Goal: Task Accomplishment & Management: Use online tool/utility

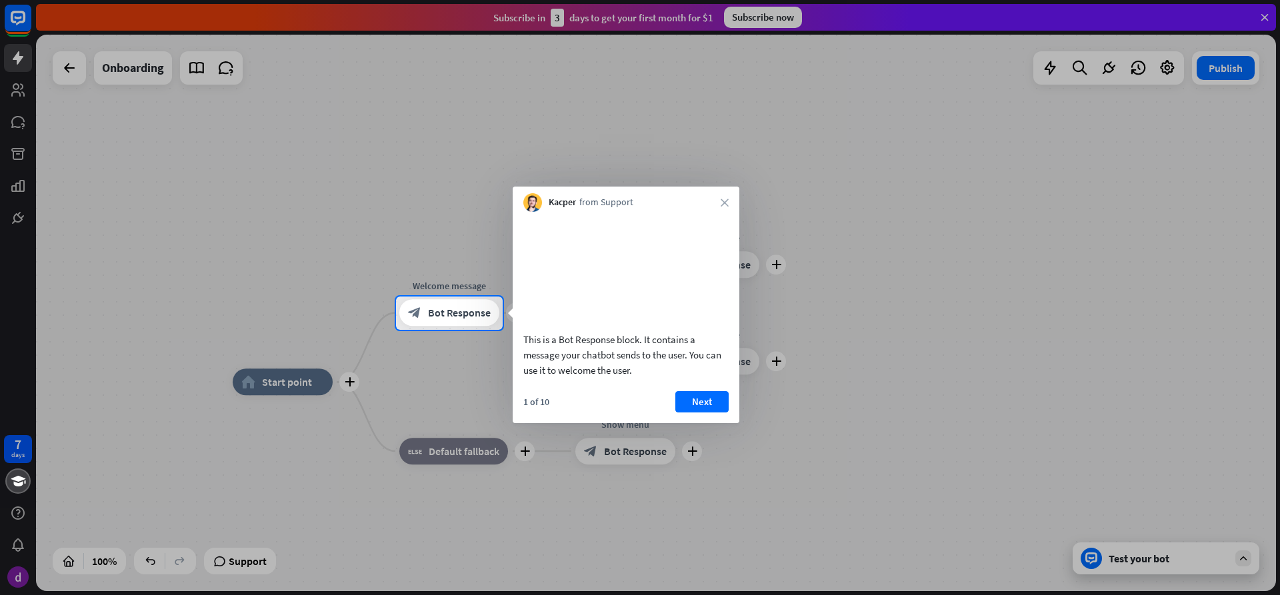
click at [702, 423] on div "1 of 10 Next" at bounding box center [626, 407] width 227 height 32
click at [699, 413] on button "Next" at bounding box center [701, 401] width 53 height 21
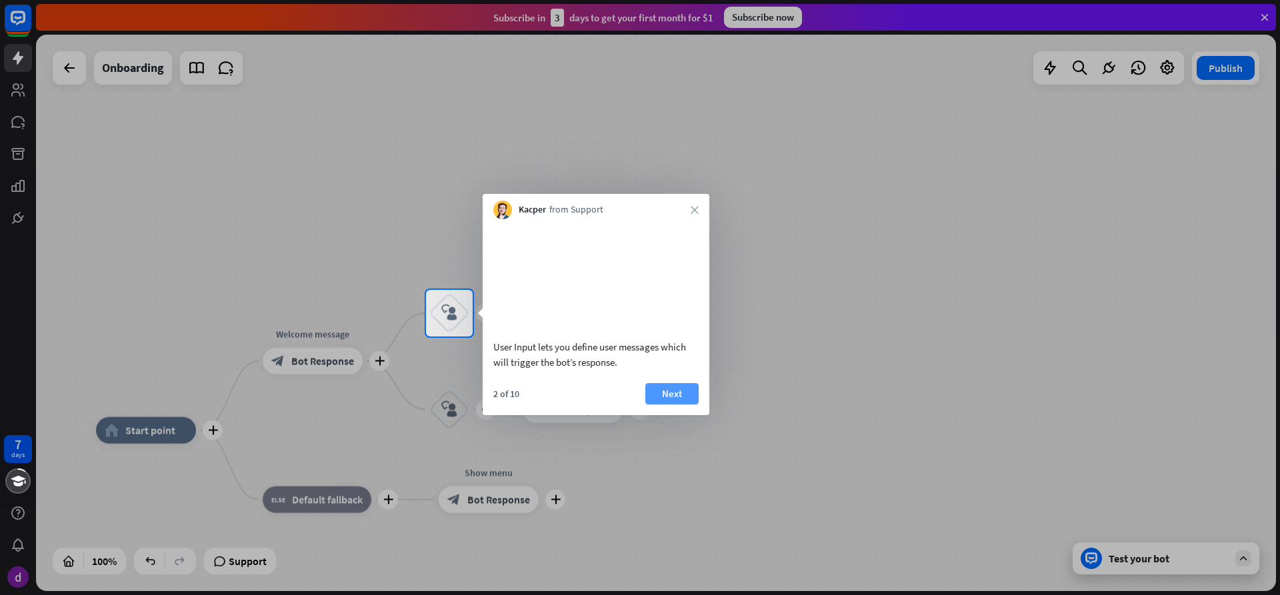
click at [697, 405] on button "Next" at bounding box center [671, 393] width 53 height 21
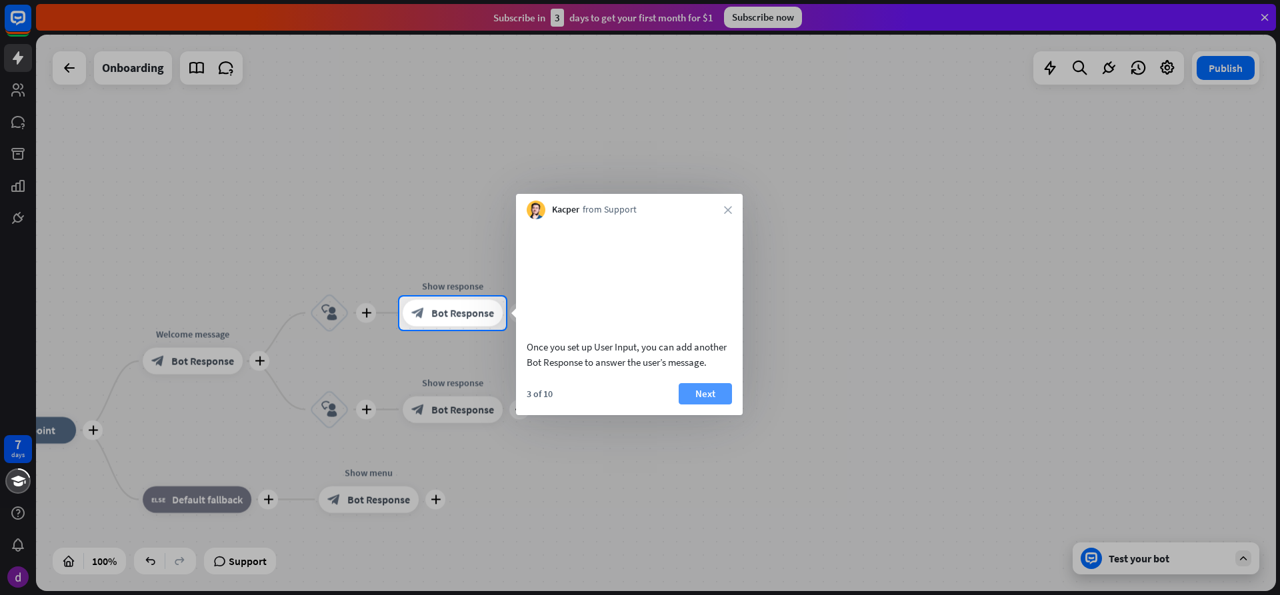
click at [720, 405] on button "Next" at bounding box center [705, 393] width 53 height 21
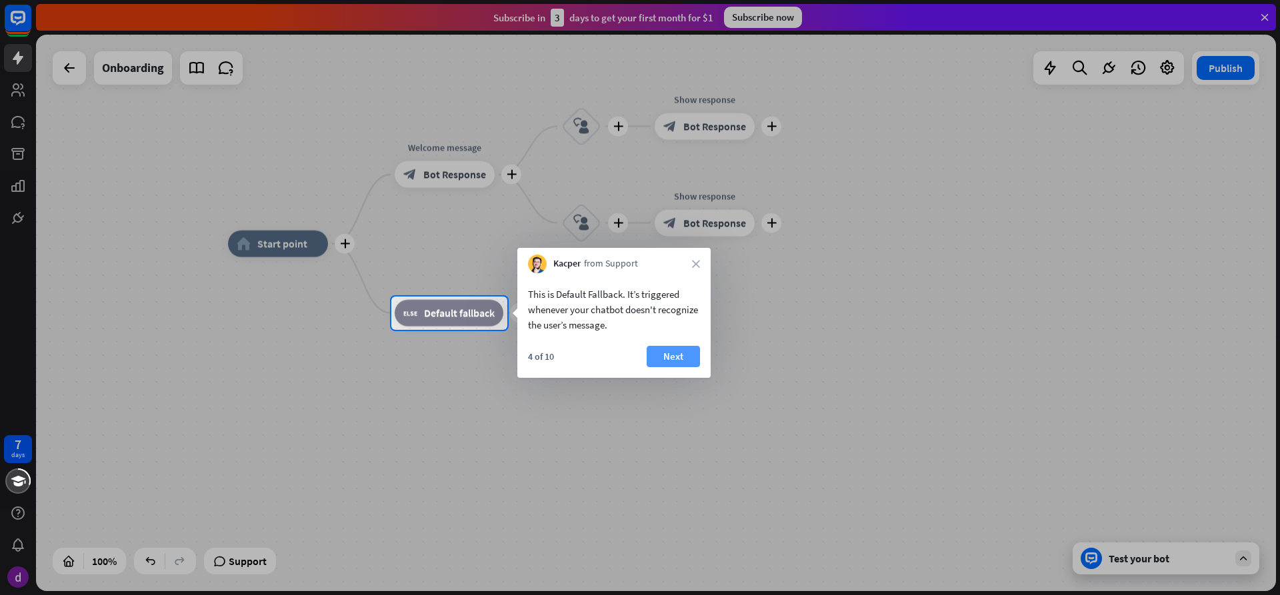
click at [689, 356] on button "Next" at bounding box center [673, 356] width 53 height 21
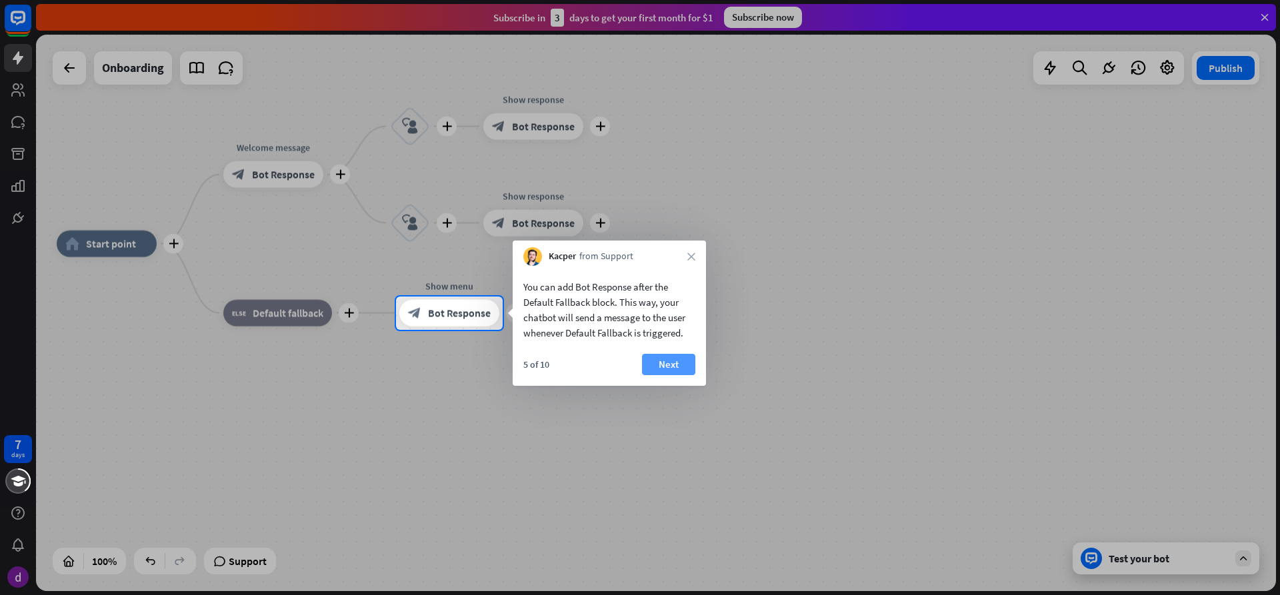
click at [691, 360] on button "Next" at bounding box center [668, 364] width 53 height 21
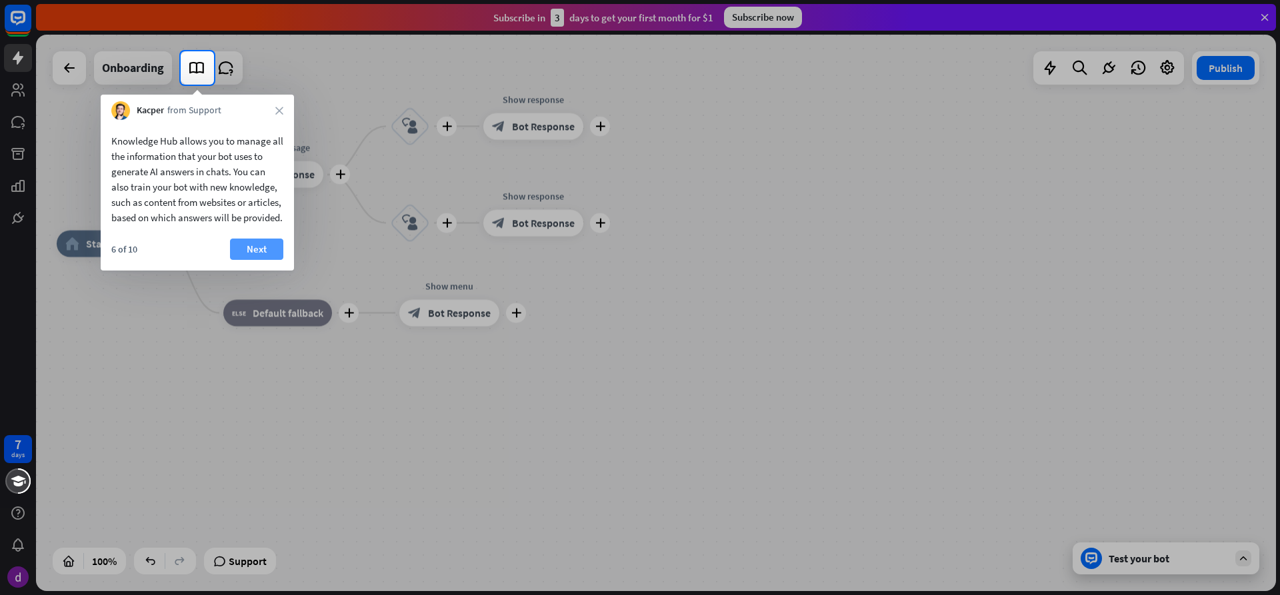
click at [233, 257] on button "Next" at bounding box center [256, 249] width 53 height 21
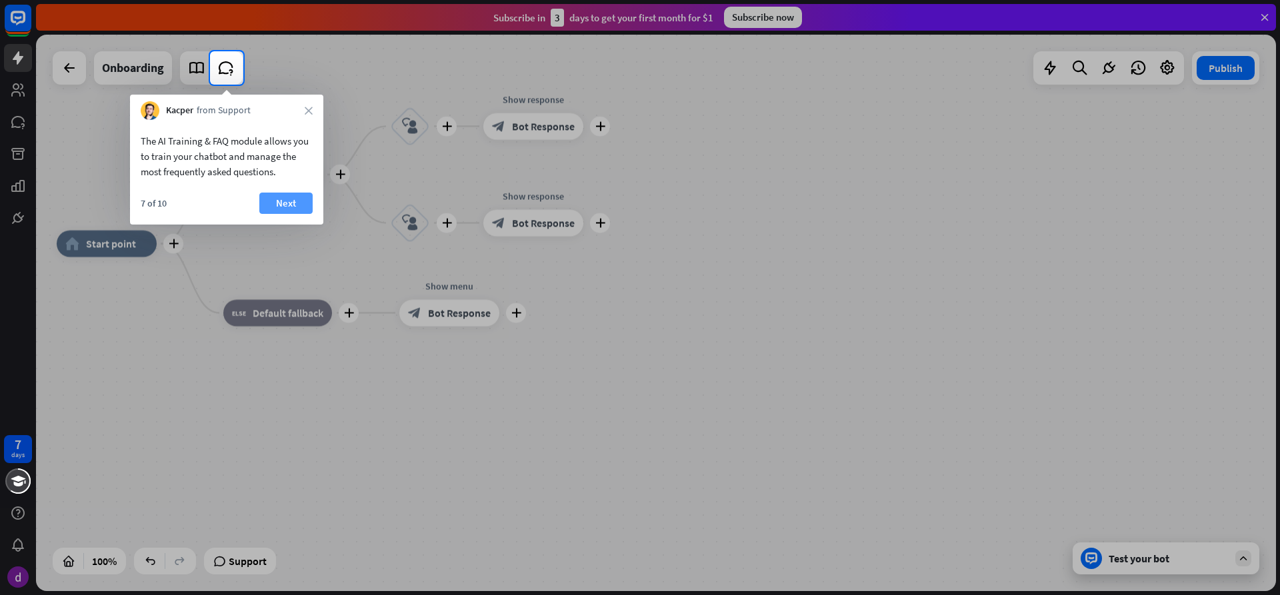
click at [284, 210] on button "Next" at bounding box center [285, 203] width 53 height 21
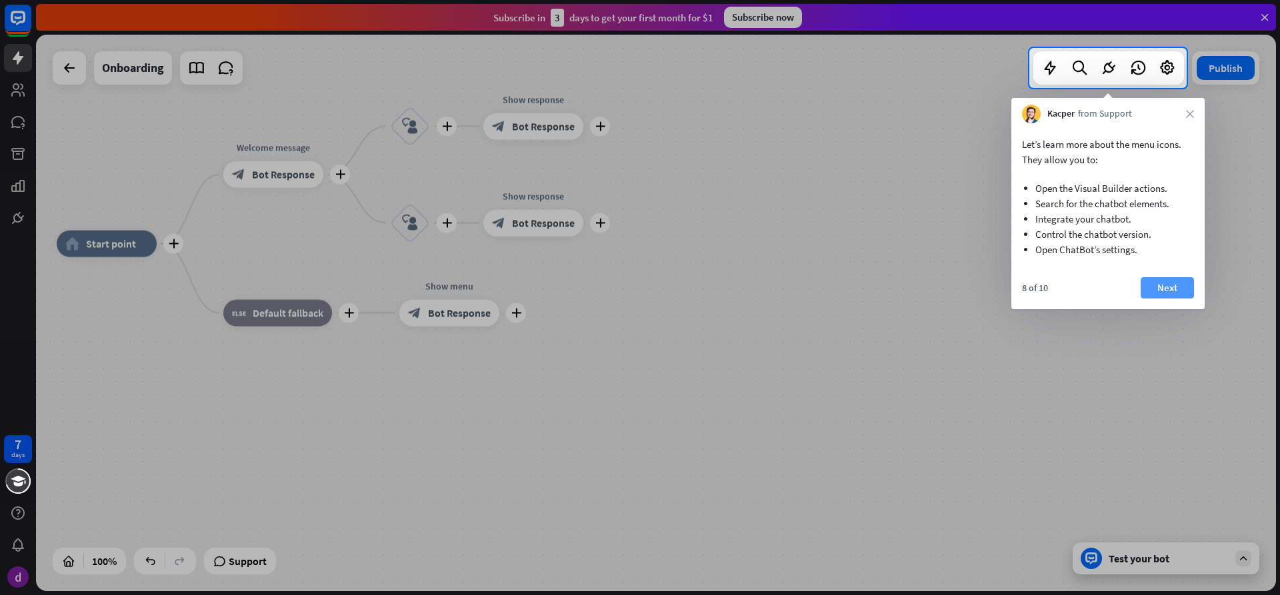
click at [1182, 287] on button "Next" at bounding box center [1166, 287] width 53 height 21
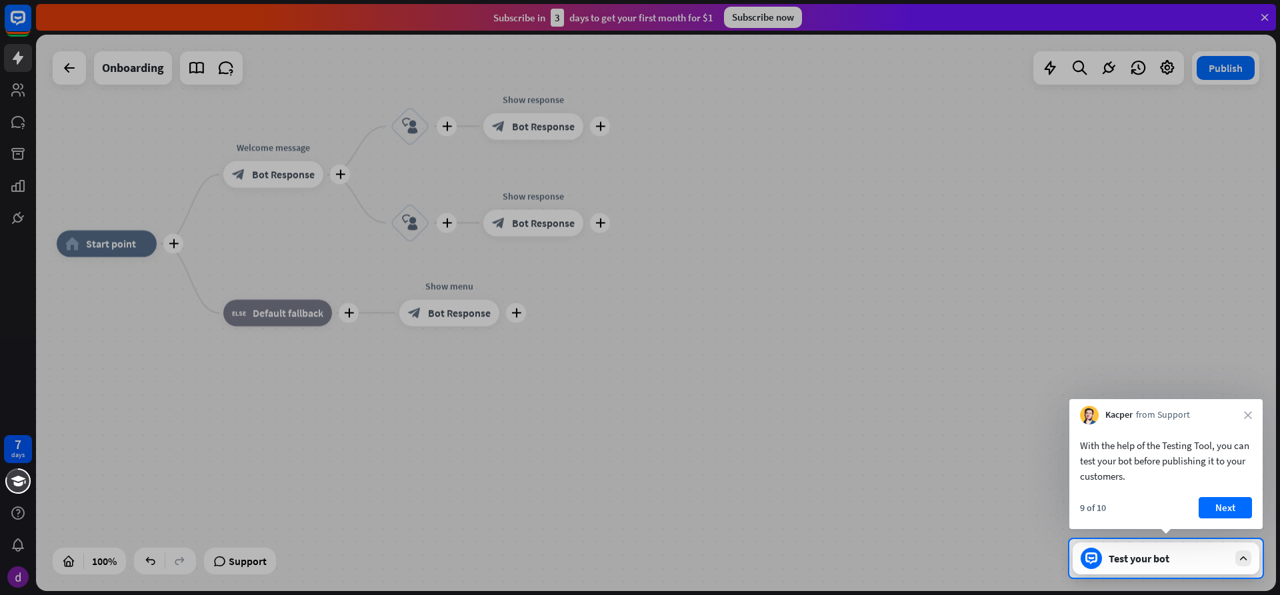
click at [997, 473] on div at bounding box center [640, 269] width 1280 height 539
click at [1246, 413] on icon "close" at bounding box center [1248, 415] width 8 height 8
click at [1218, 505] on button "Yes, leave" at bounding box center [1210, 505] width 83 height 21
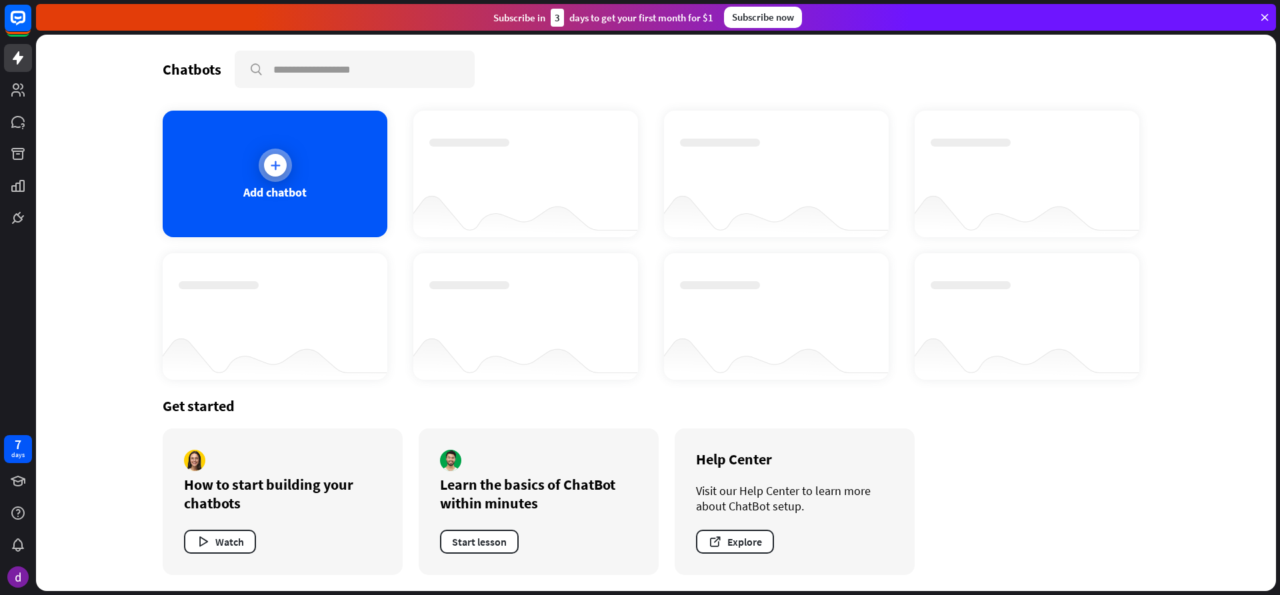
click at [253, 191] on div "Add chatbot" at bounding box center [274, 192] width 63 height 15
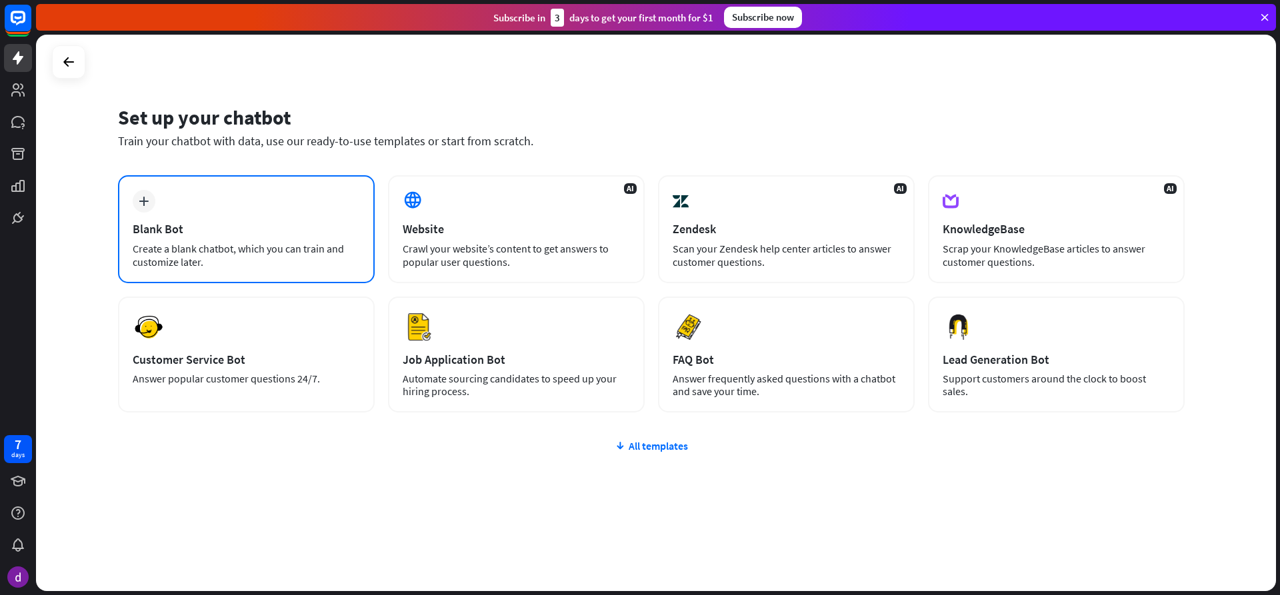
click at [279, 249] on div "Create a blank chatbot, which you can train and customize later." at bounding box center [246, 255] width 227 height 27
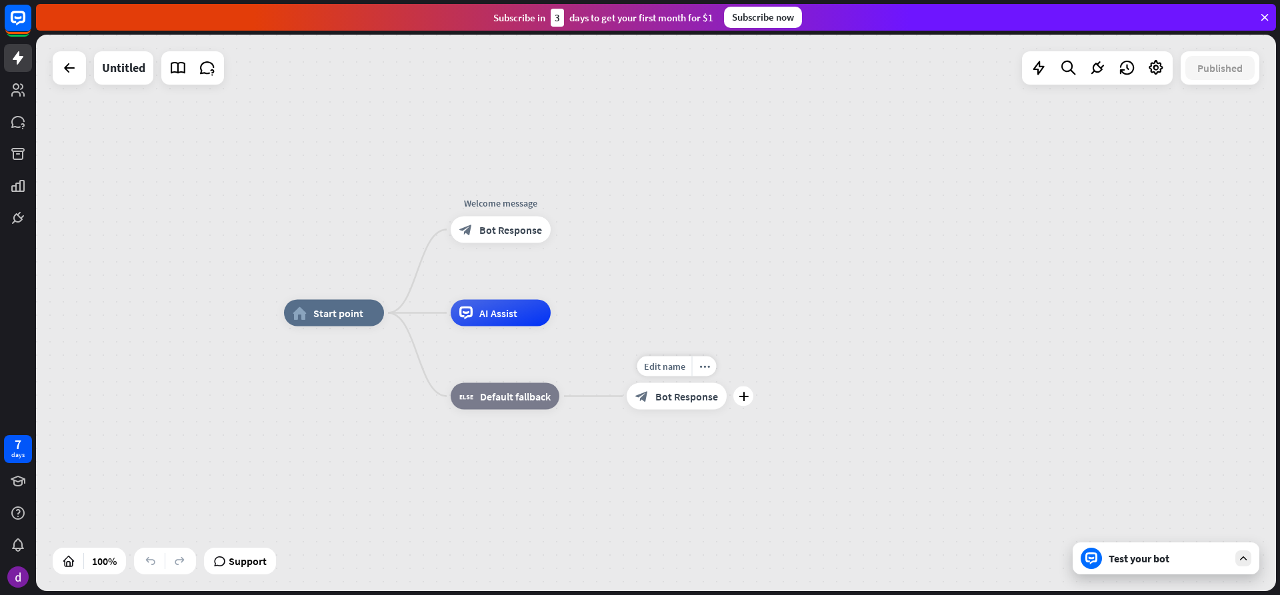
click at [665, 406] on div "block_bot_response Bot Response" at bounding box center [677, 396] width 100 height 27
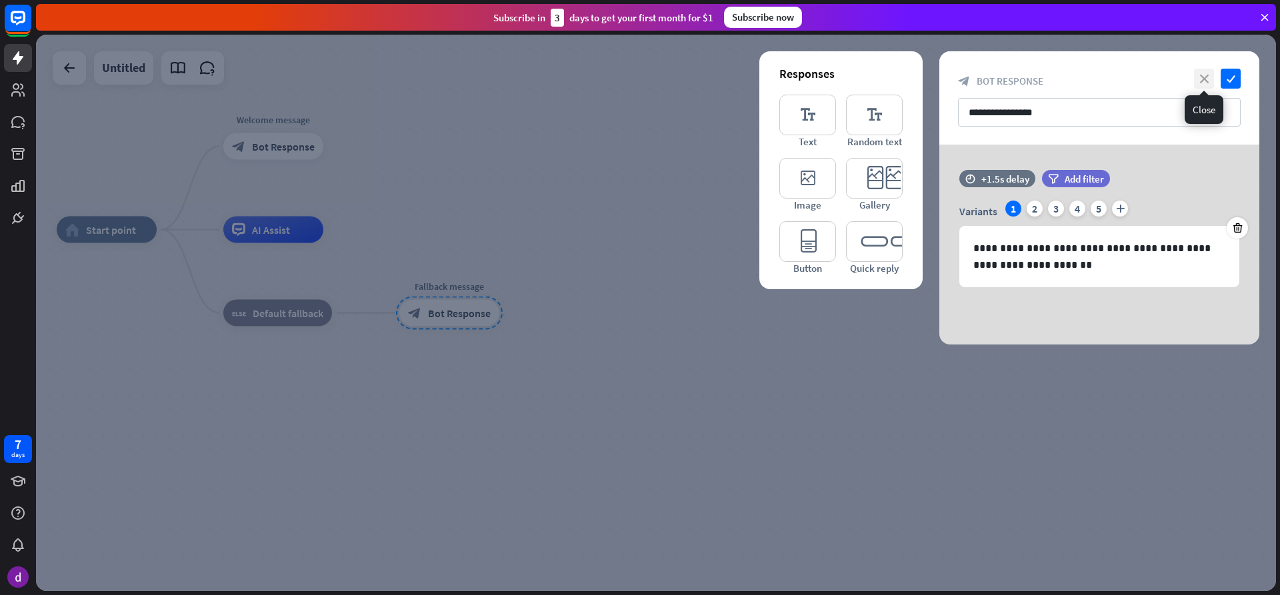
click at [1212, 79] on icon "close" at bounding box center [1204, 79] width 20 height 20
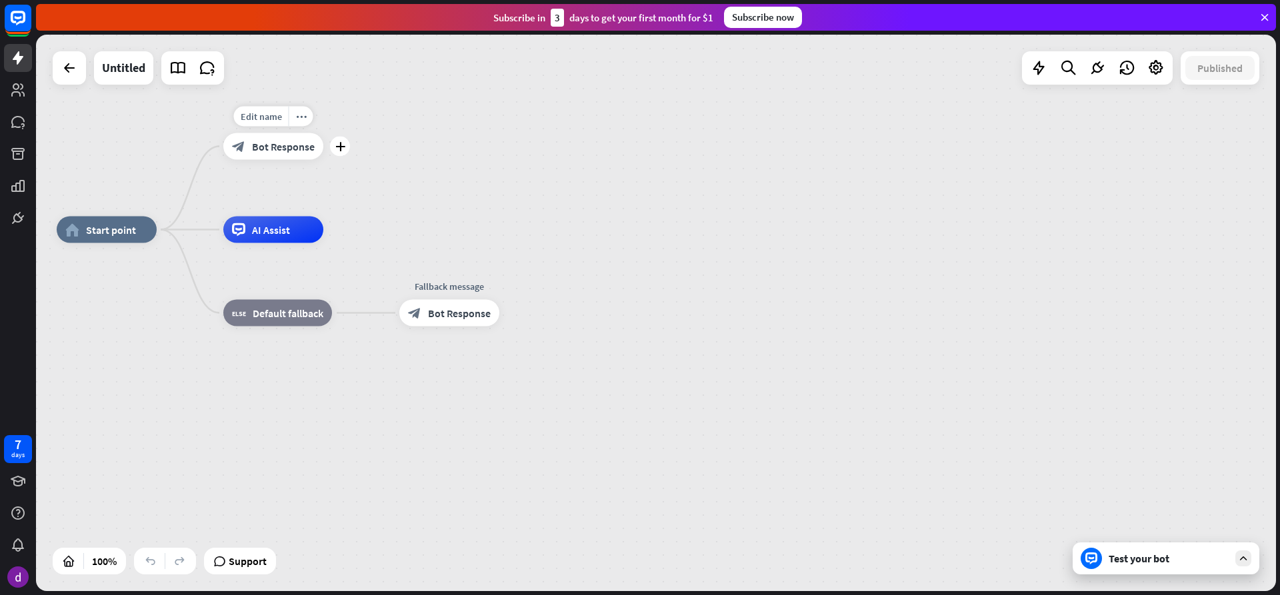
click at [305, 154] on div "block_bot_response Bot Response" at bounding box center [273, 146] width 100 height 27
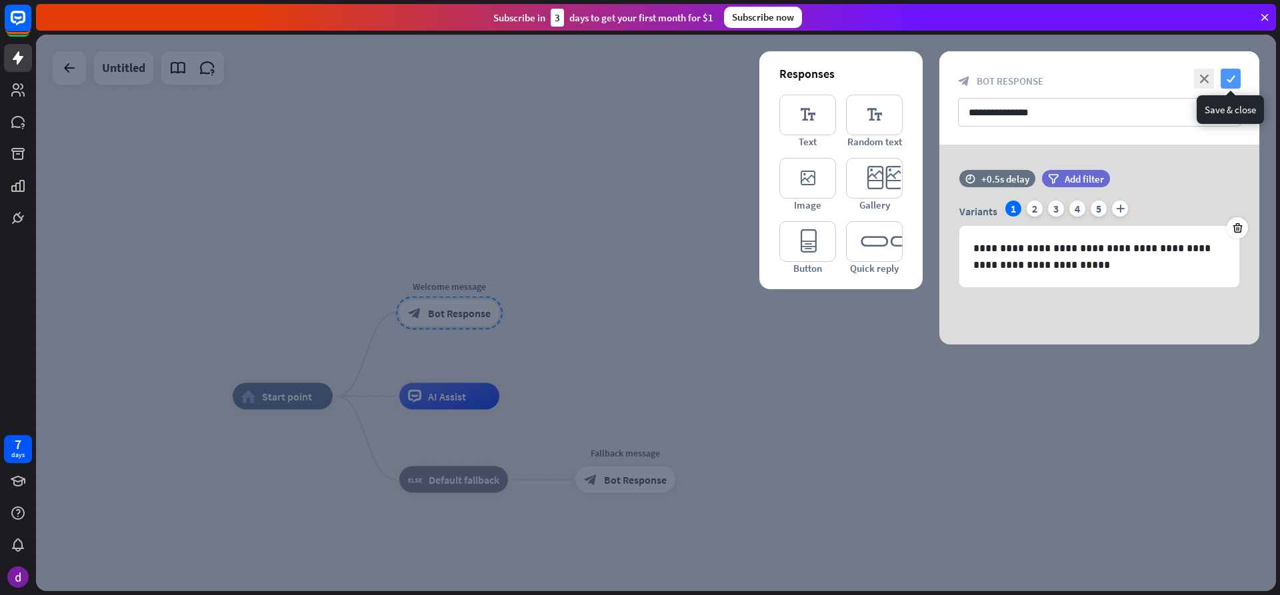
click at [1238, 72] on icon "check" at bounding box center [1230, 79] width 20 height 20
